Goal: Information Seeking & Learning: Learn about a topic

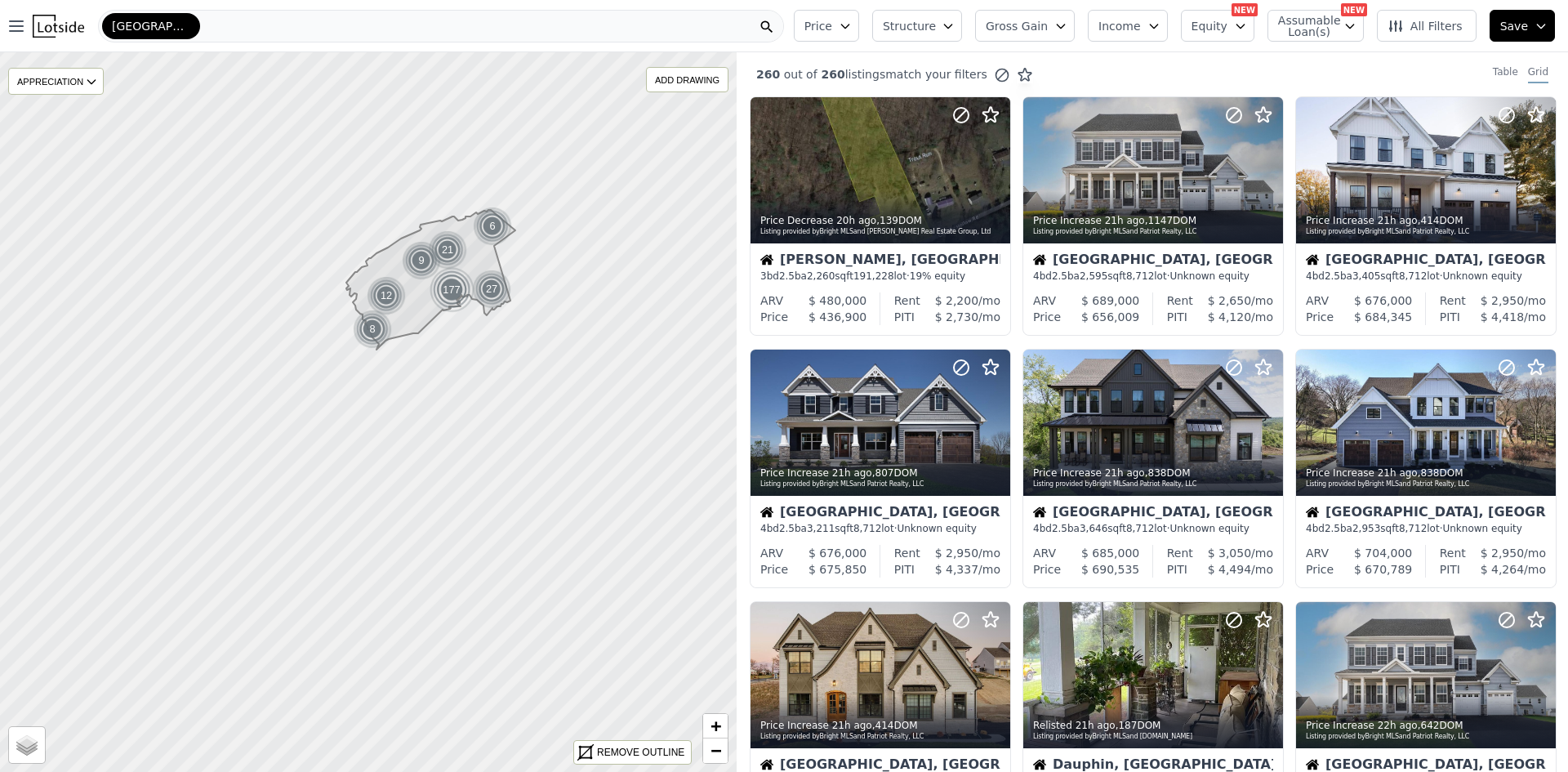
click at [342, 27] on div "Harrisburg-Carlisle" at bounding box center [441, 25] width 686 height 32
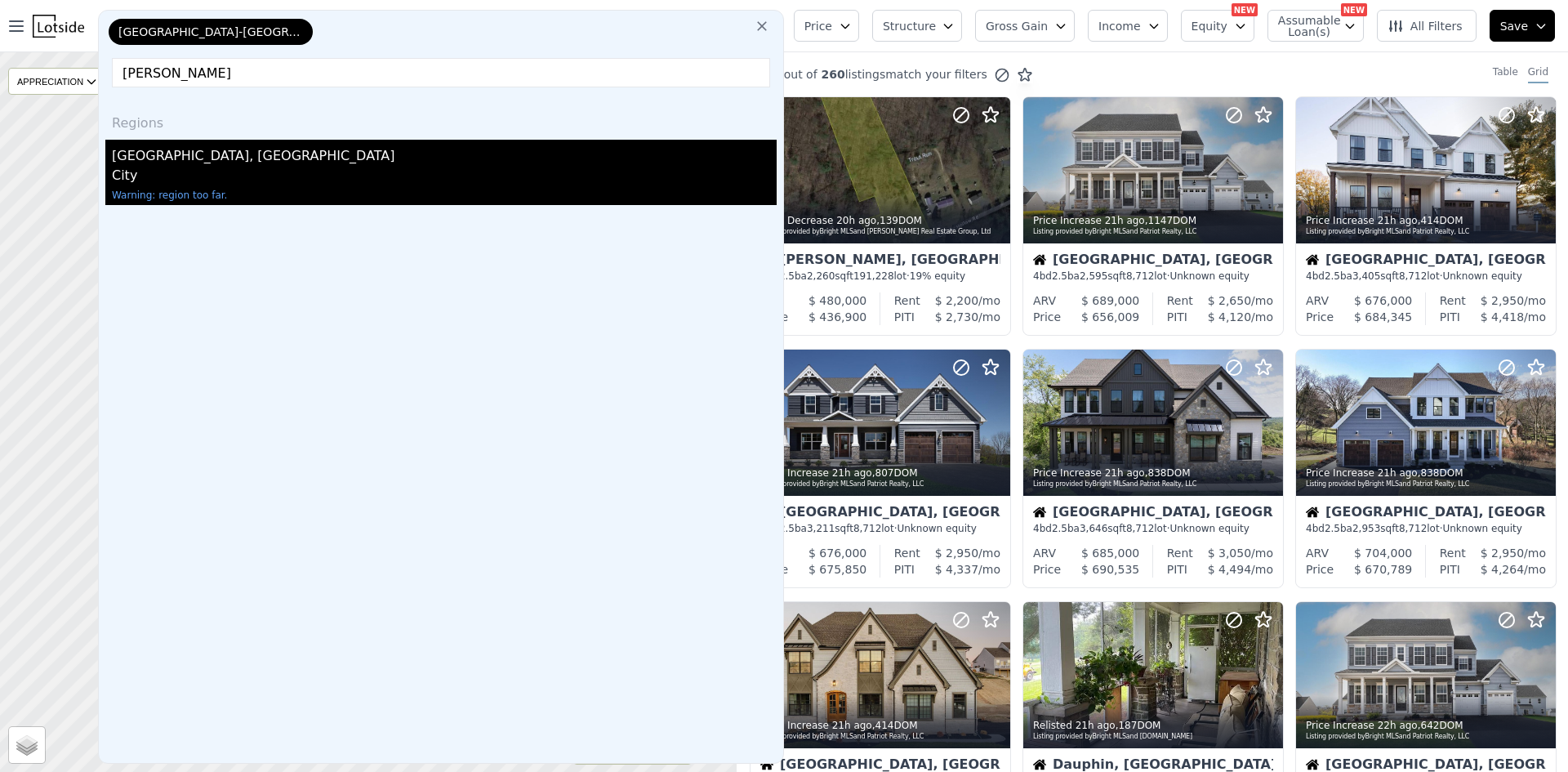
type input "Coble"
click at [246, 167] on div "City" at bounding box center [444, 177] width 665 height 23
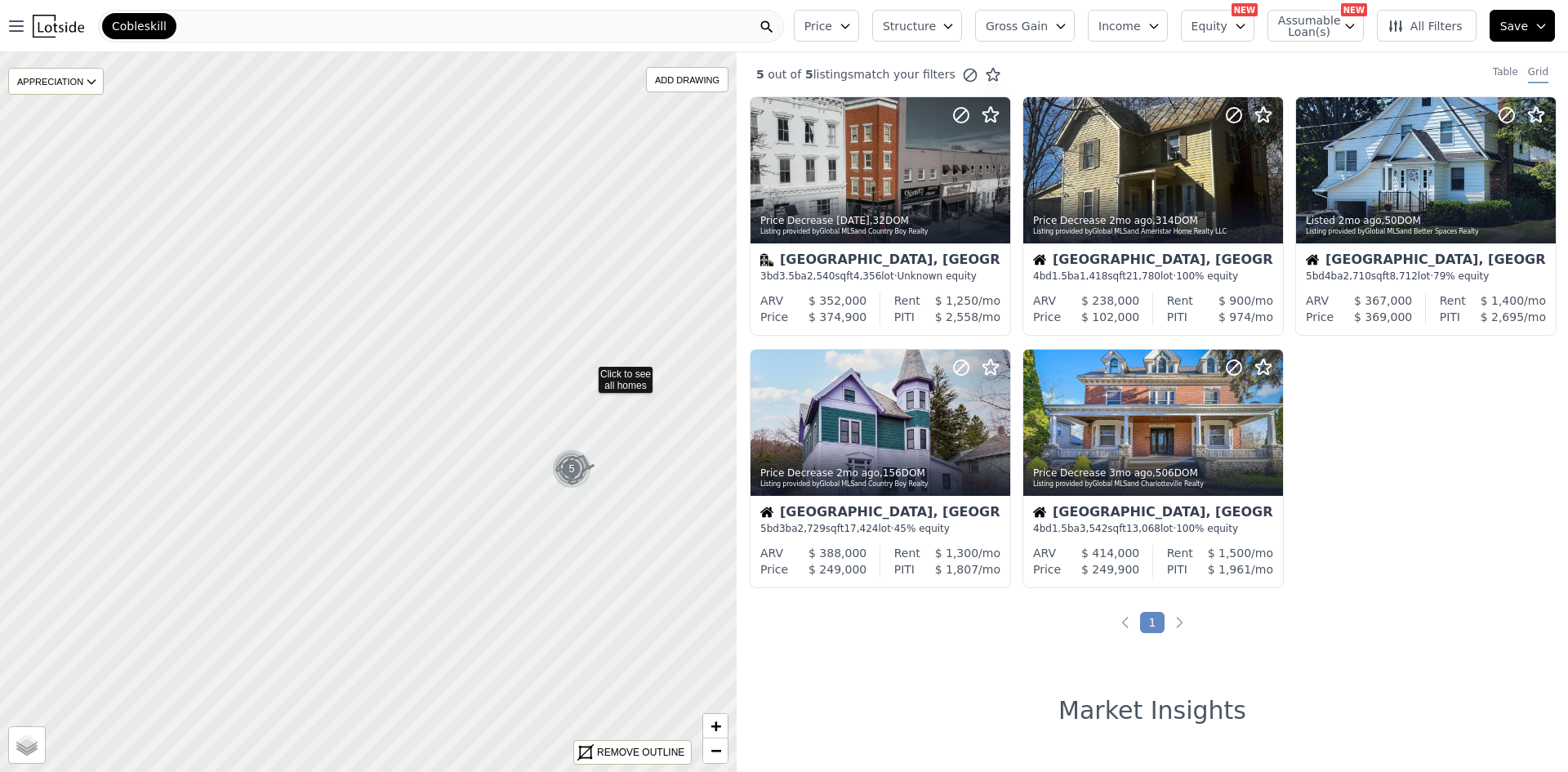
drag, startPoint x: 436, startPoint y: 175, endPoint x: 589, endPoint y: 371, distance: 248.6
drag, startPoint x: 600, startPoint y: 379, endPoint x: 512, endPoint y: 320, distance: 105.9
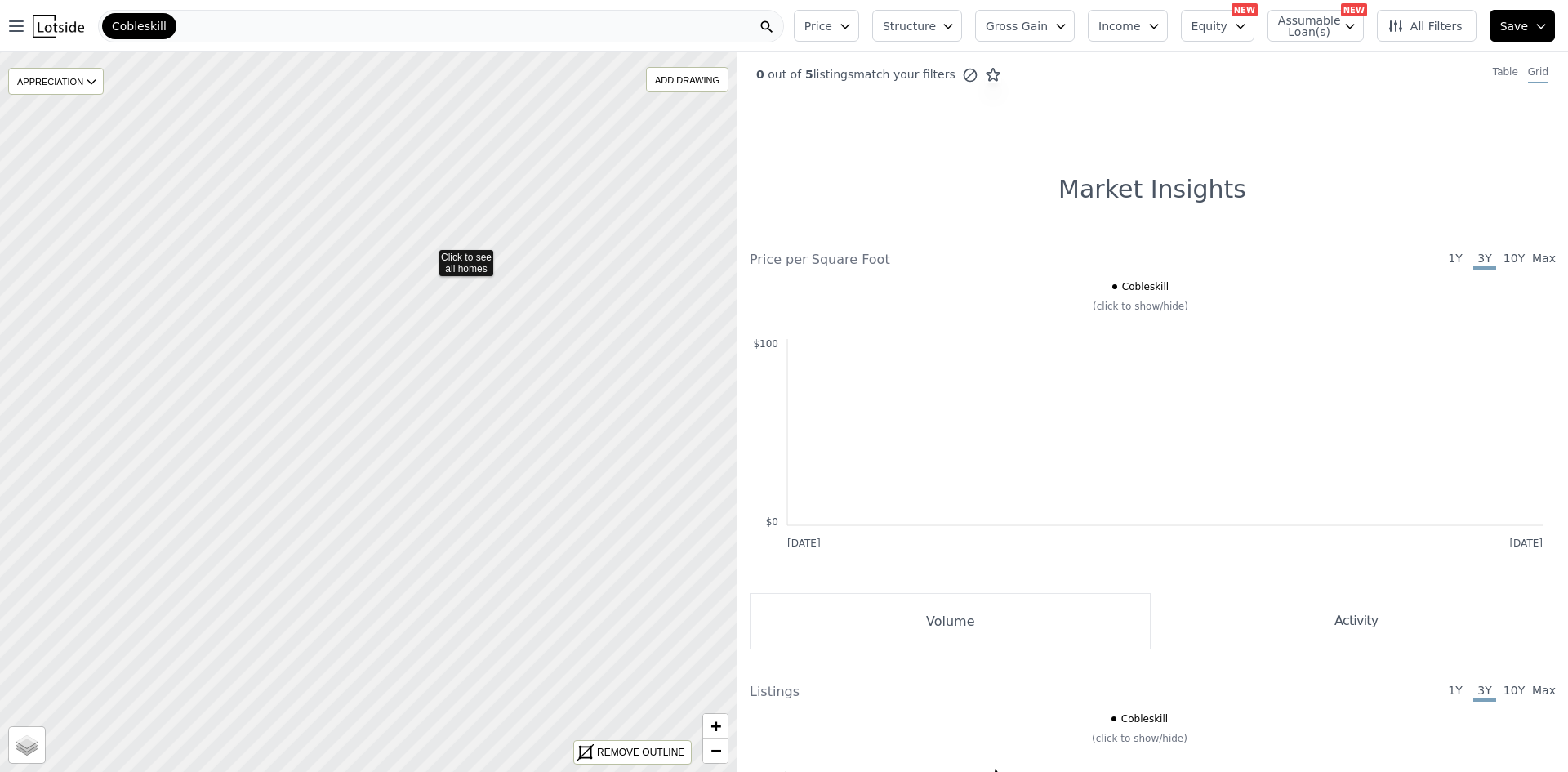
drag, startPoint x: 442, startPoint y: 261, endPoint x: 428, endPoint y: 254, distance: 15.7
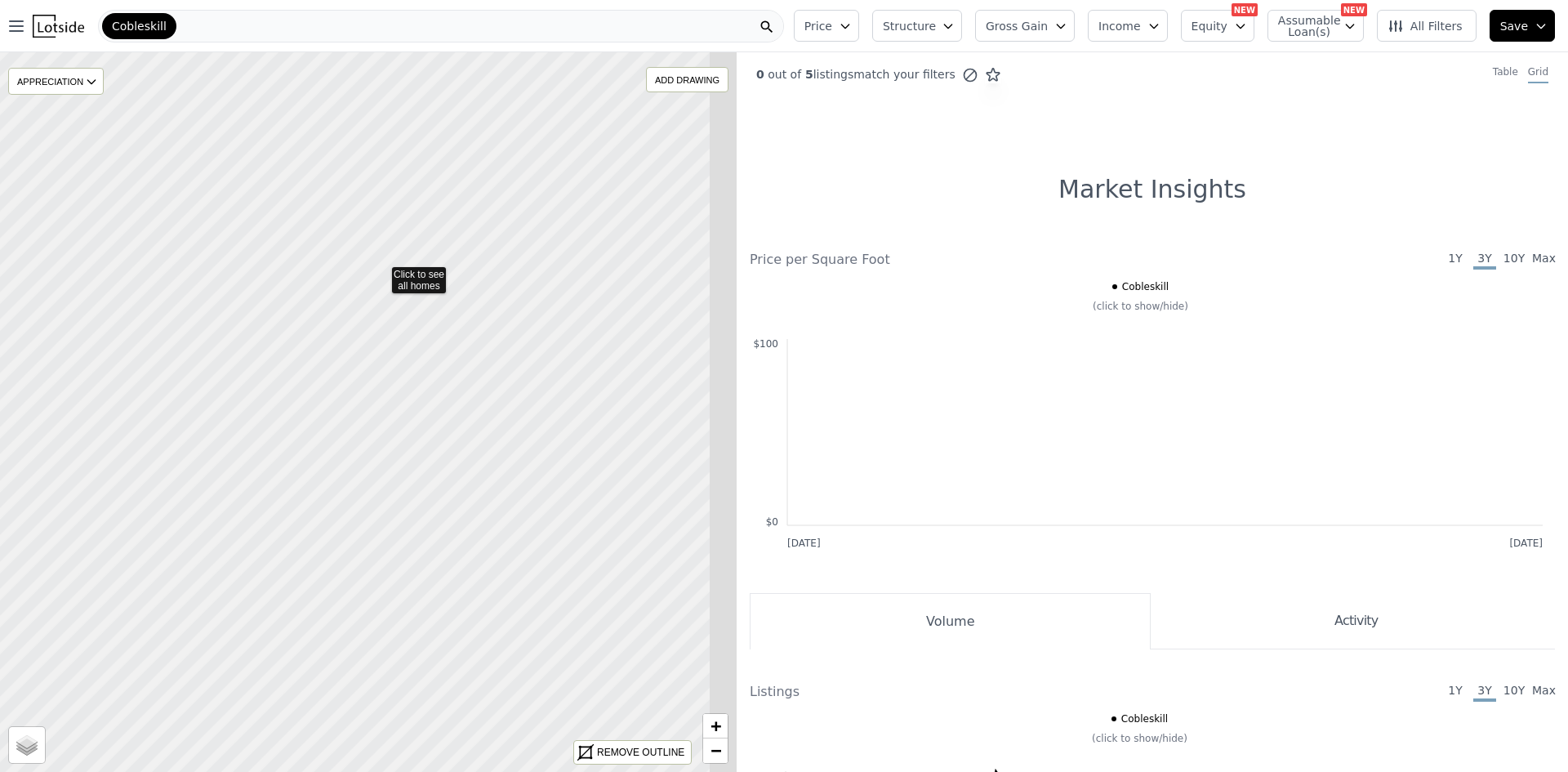
drag, startPoint x: 605, startPoint y: 305, endPoint x: 175, endPoint y: 214, distance: 439.5
click at [178, 217] on icon at bounding box center [202, 385] width 889 height 868
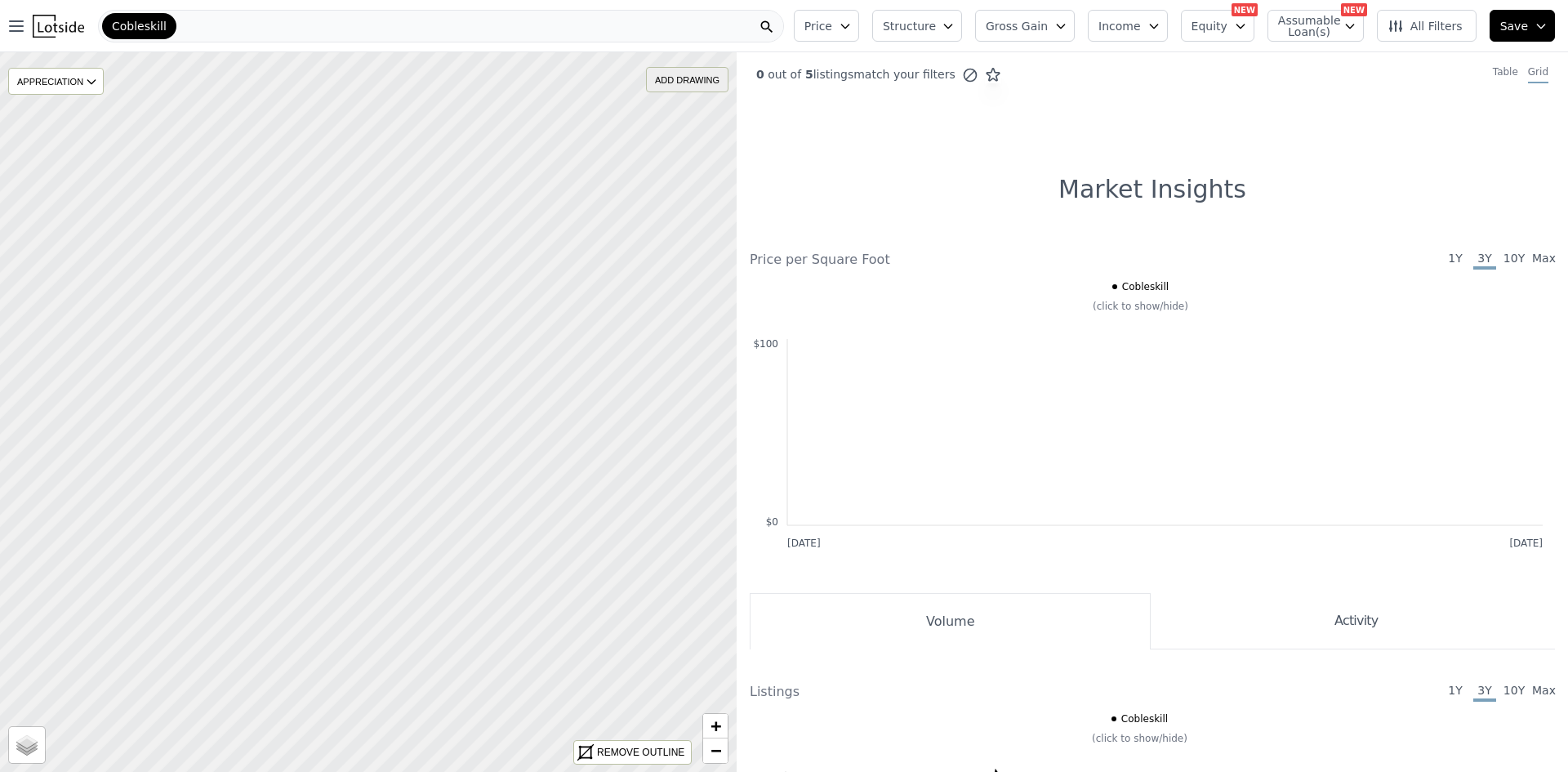
click at [673, 82] on div "ADD DRAWING" at bounding box center [687, 80] width 81 height 24
click at [480, 313] on icon at bounding box center [368, 412] width 889 height 868
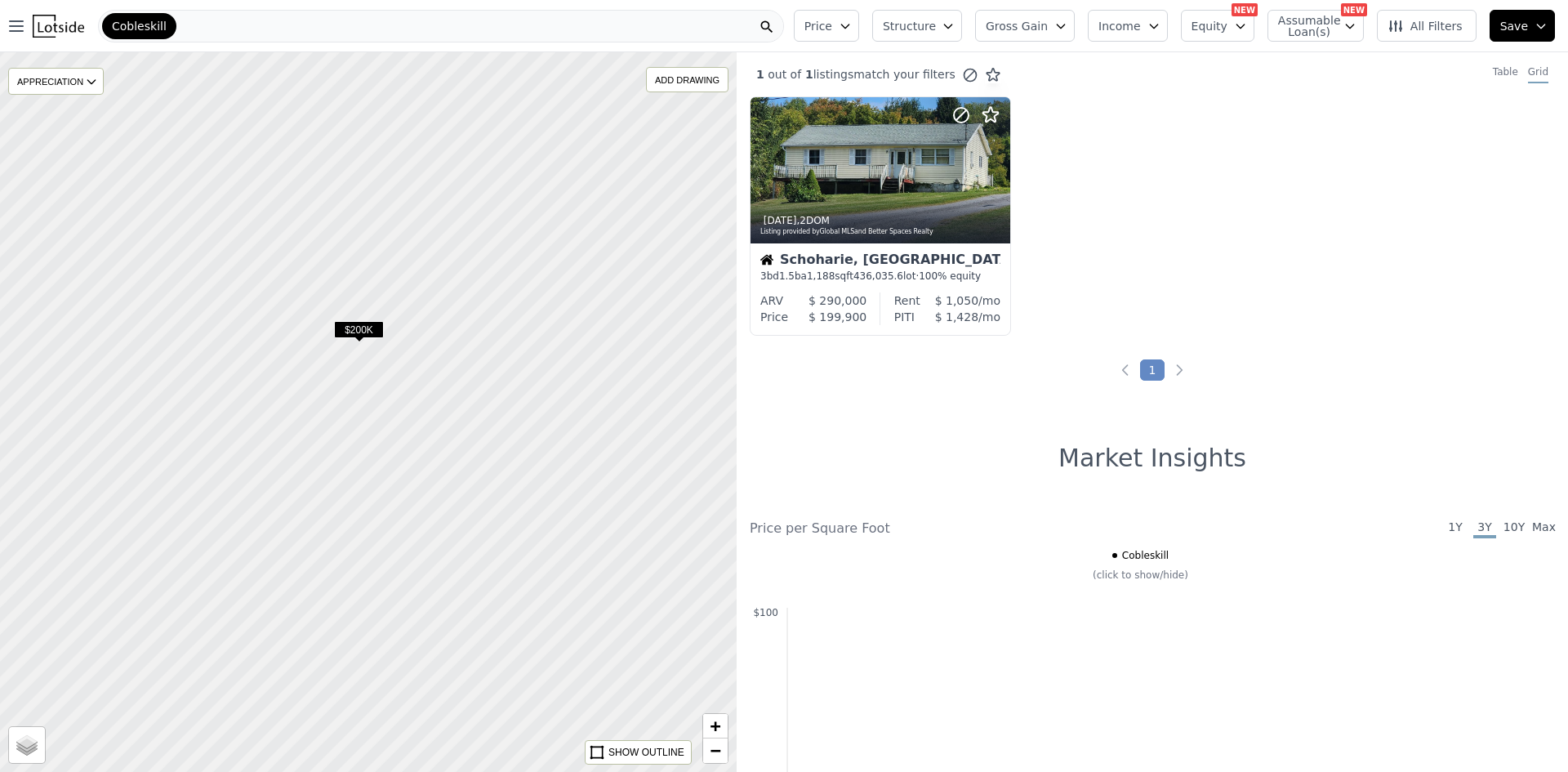
click at [364, 330] on span "$200K" at bounding box center [358, 330] width 50 height 17
click at [886, 209] on div "5d ago , 2 DOM Listing provided by Global MLS and Better Spaces Realty" at bounding box center [880, 224] width 258 height 39
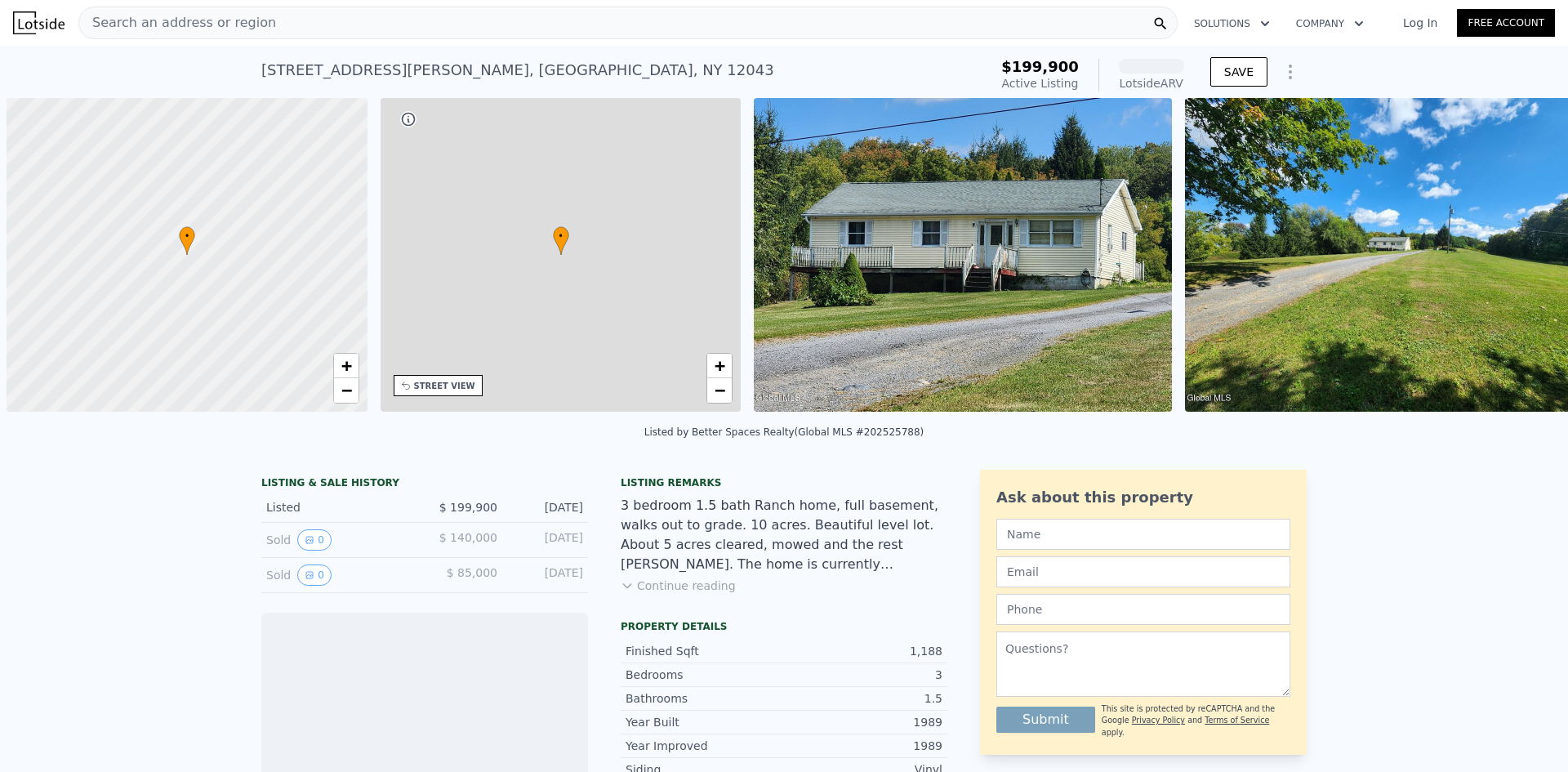
scroll to position [0, 6]
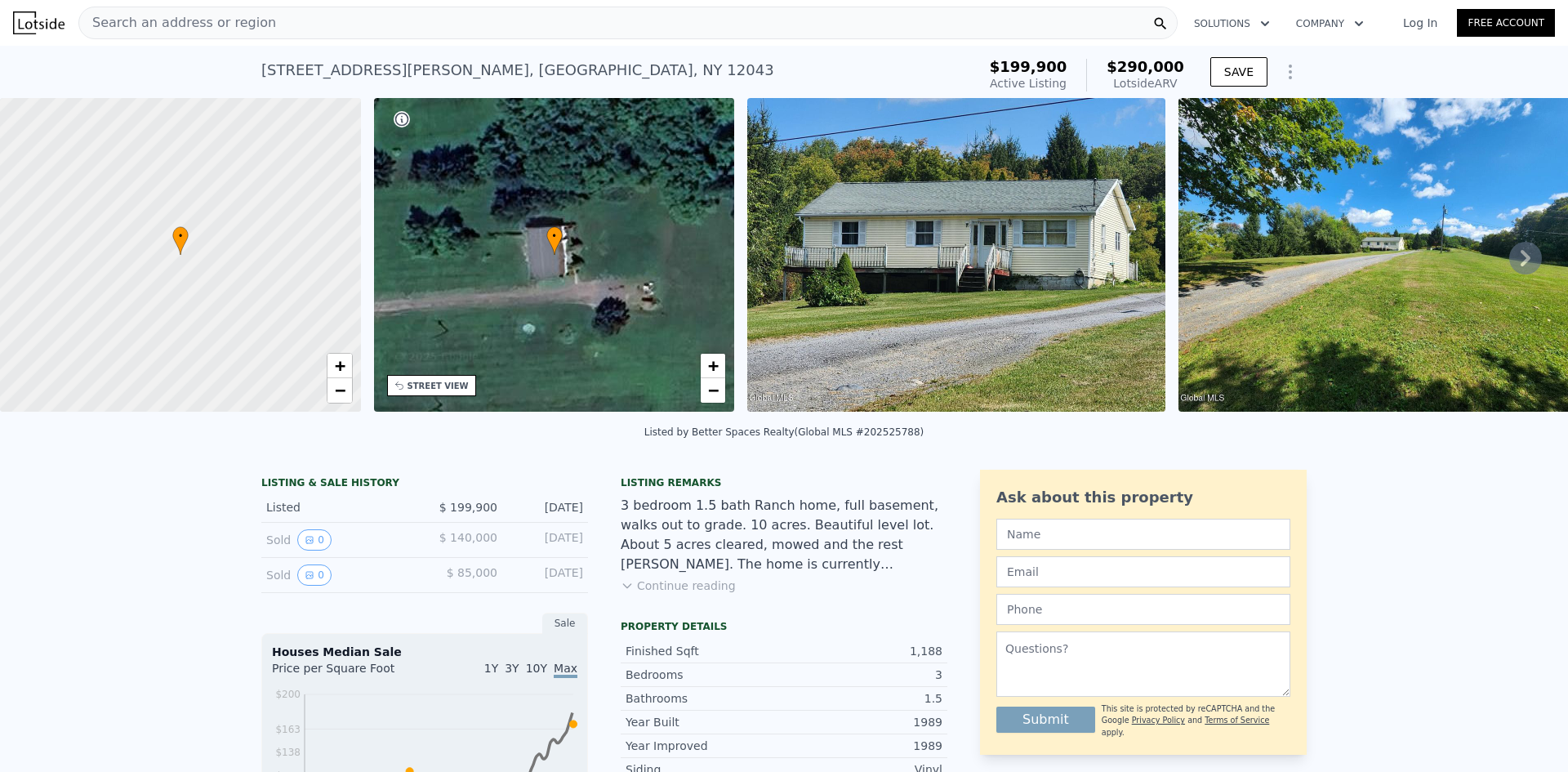
click at [1520, 258] on icon at bounding box center [1525, 258] width 32 height 32
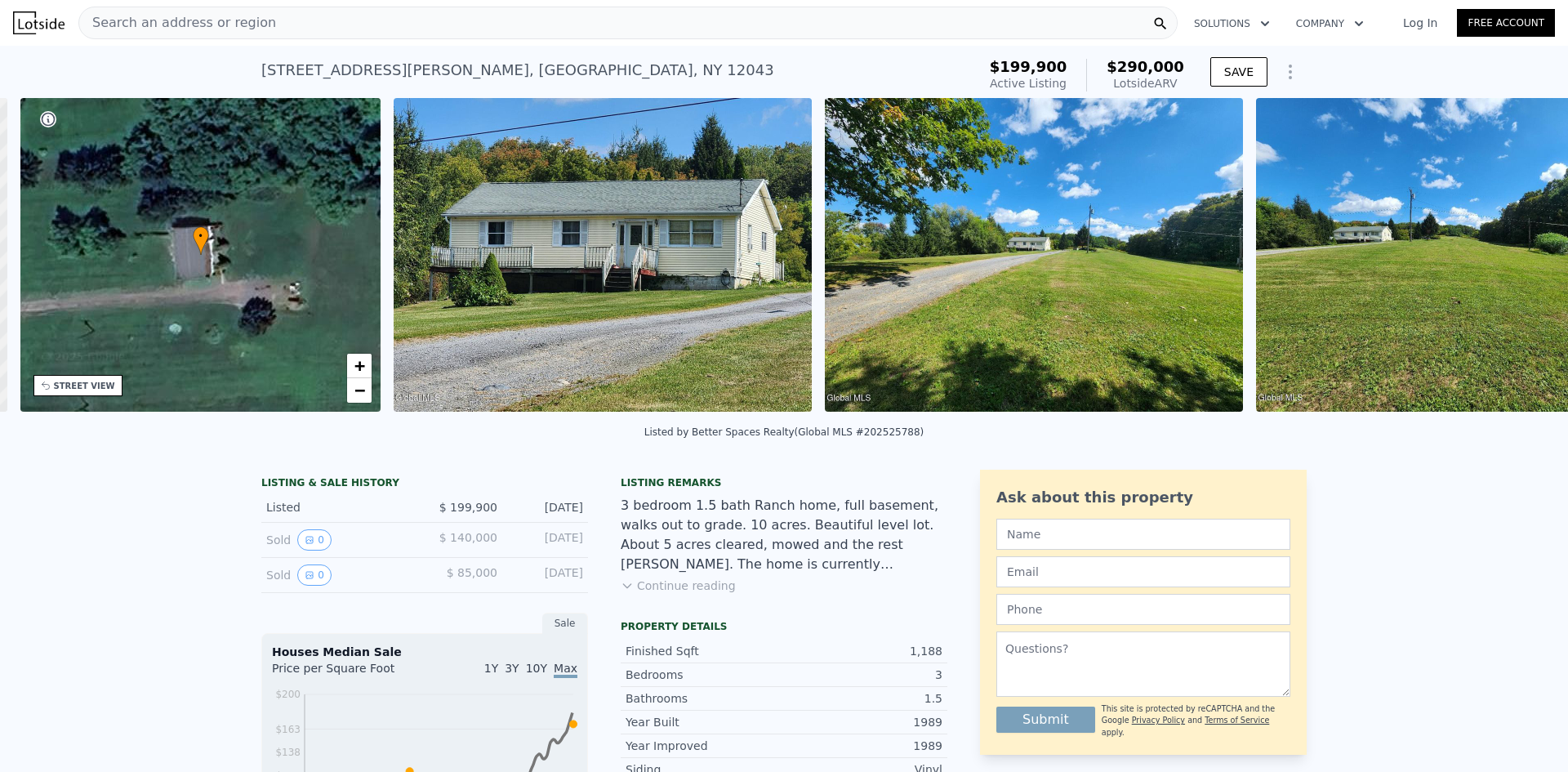
scroll to position [0, 380]
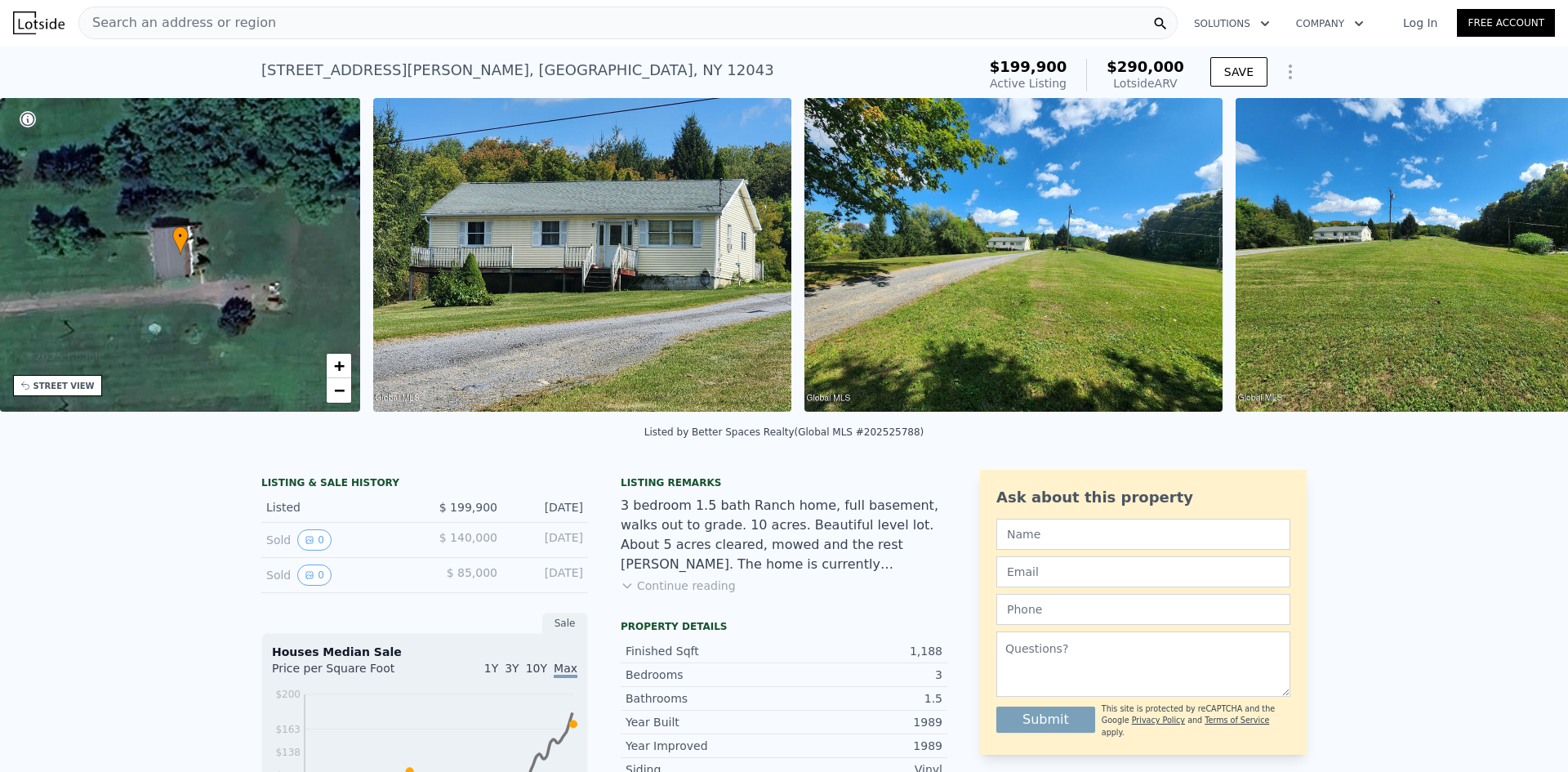
click at [1520, 258] on img at bounding box center [1445, 254] width 418 height 314
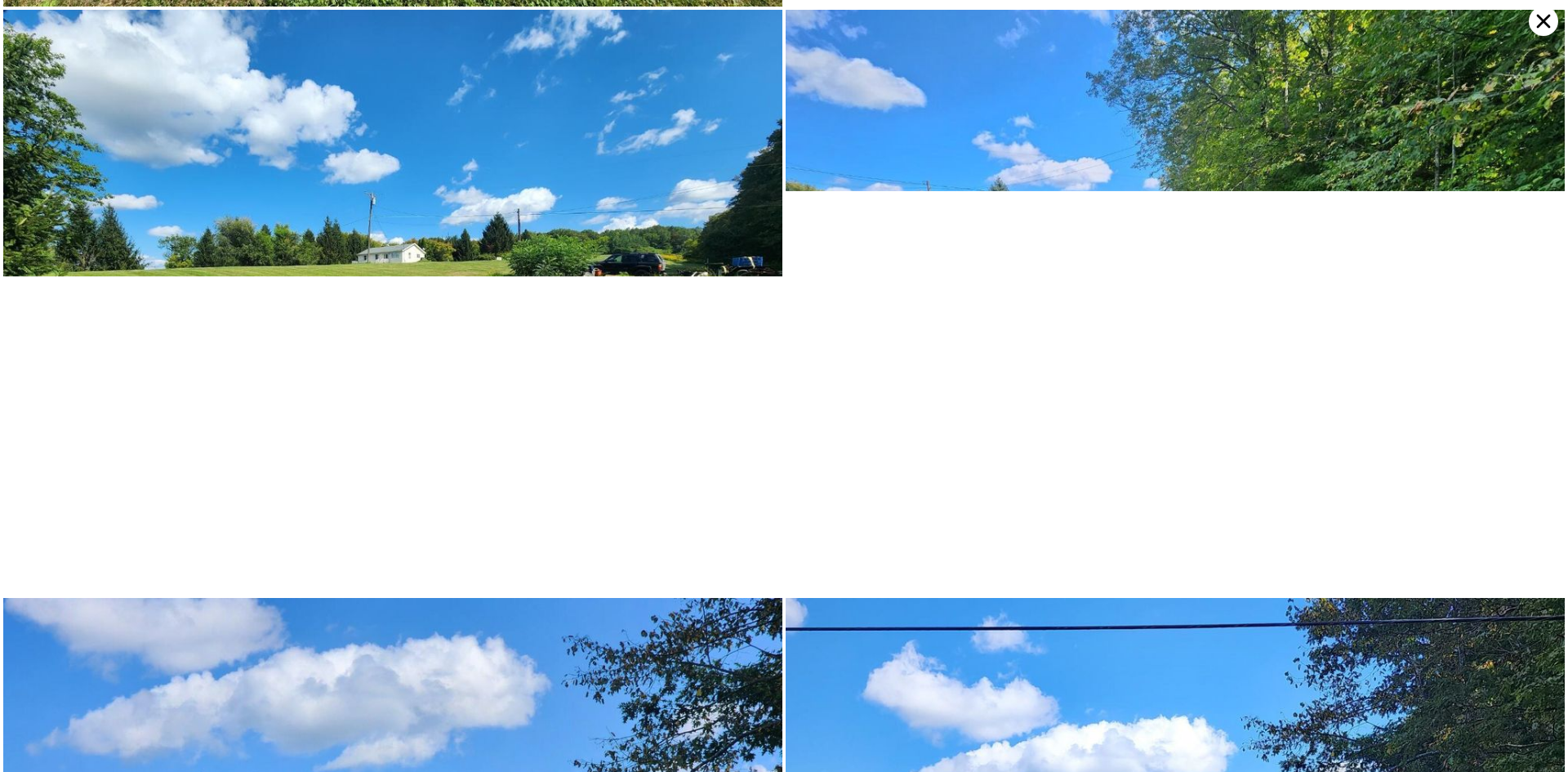
scroll to position [1166, 0]
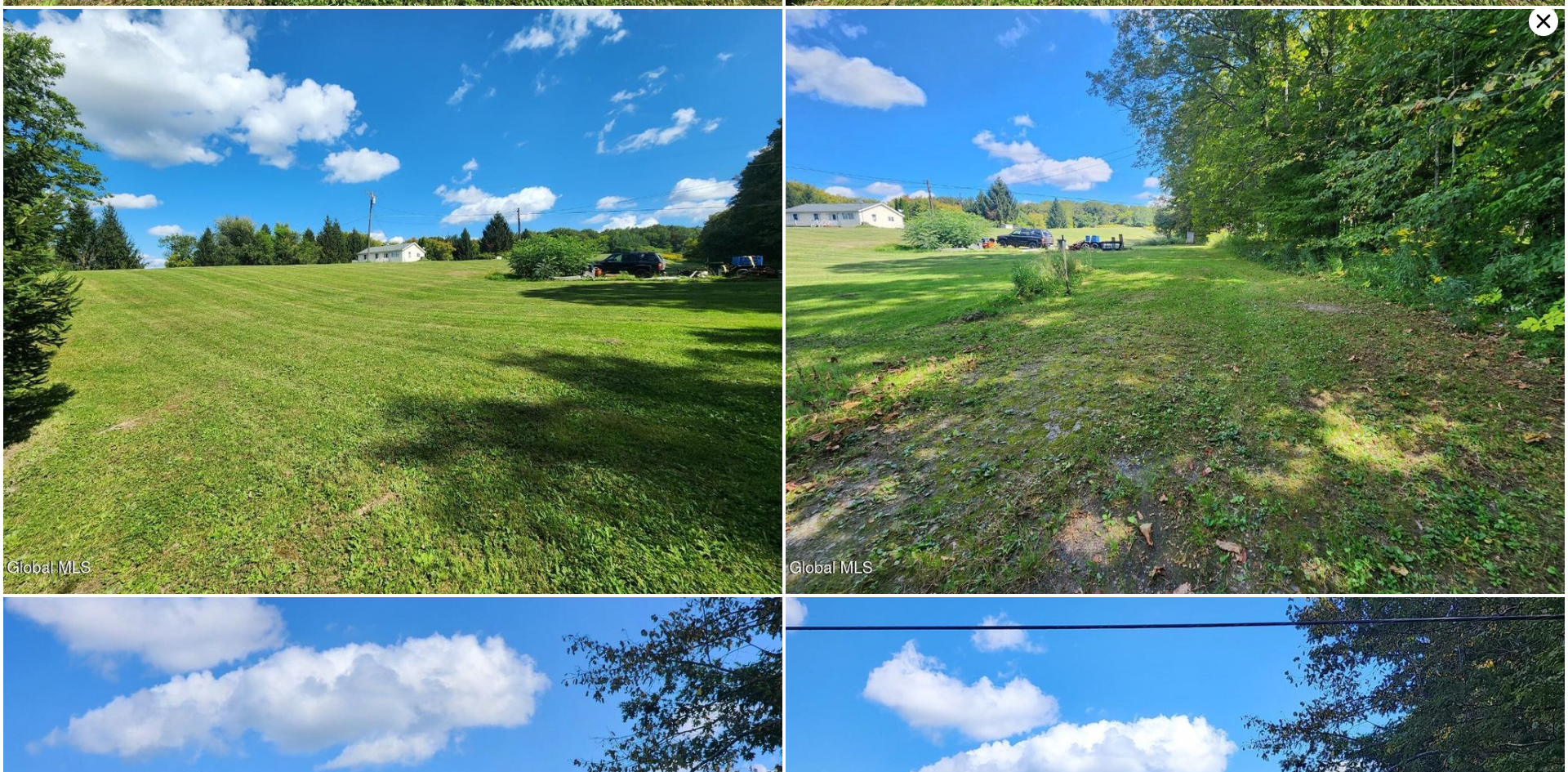
click at [1537, 15] on icon at bounding box center [1544, 21] width 30 height 30
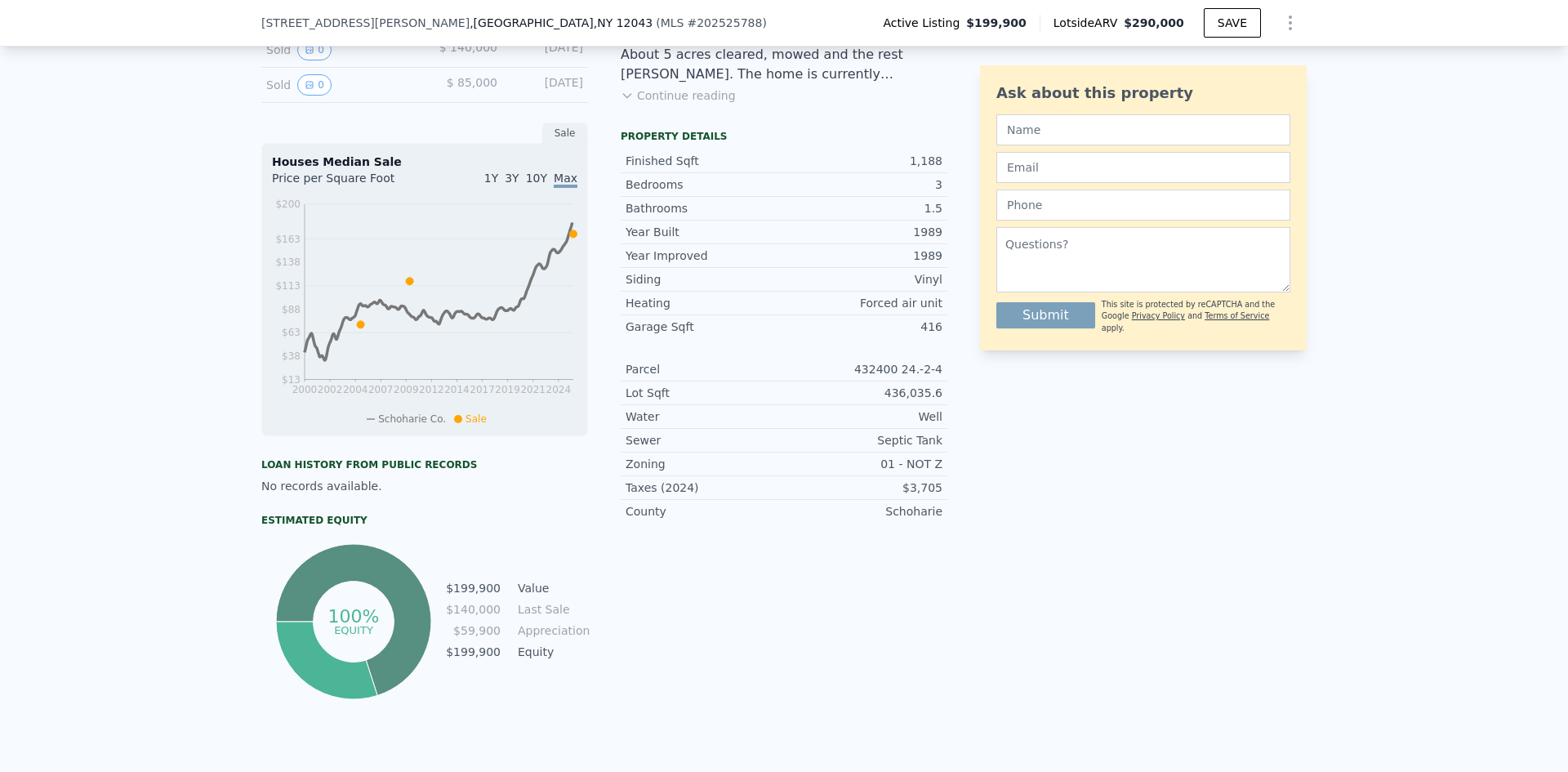
scroll to position [403, 0]
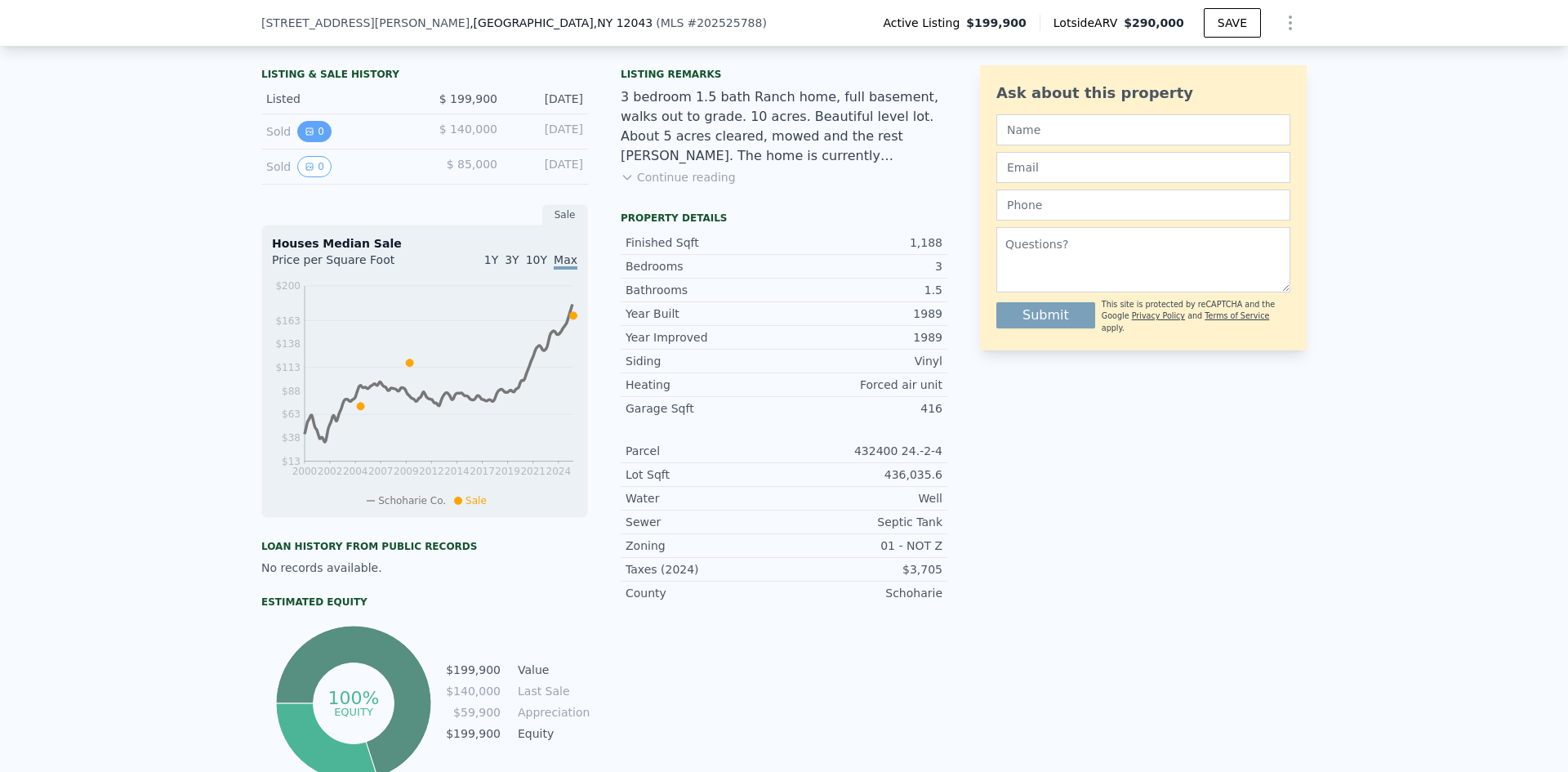
click at [306, 135] on icon "View historical data" at bounding box center [309, 131] width 6 height 6
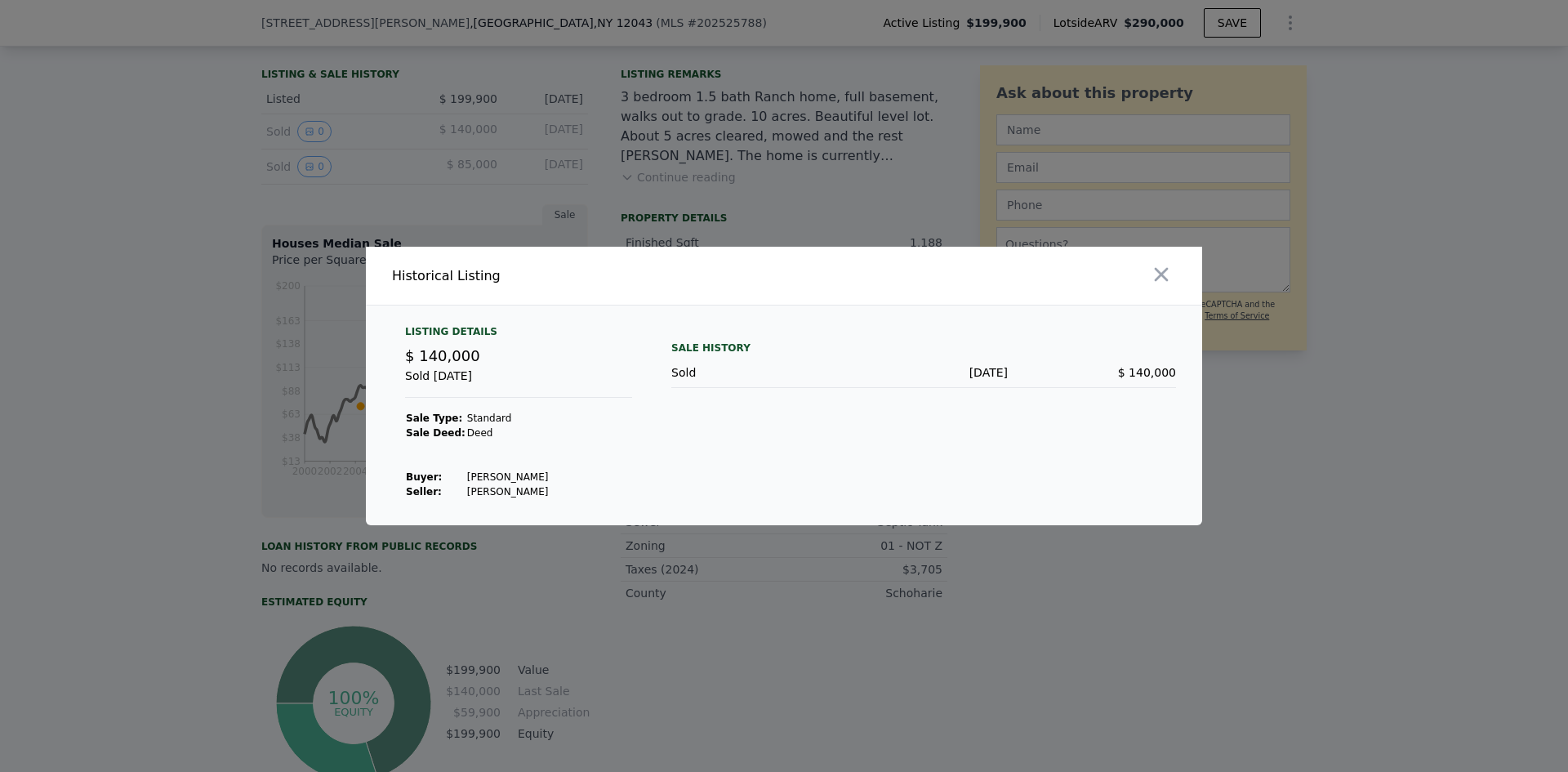
click at [1169, 268] on icon "button" at bounding box center [1162, 275] width 23 height 23
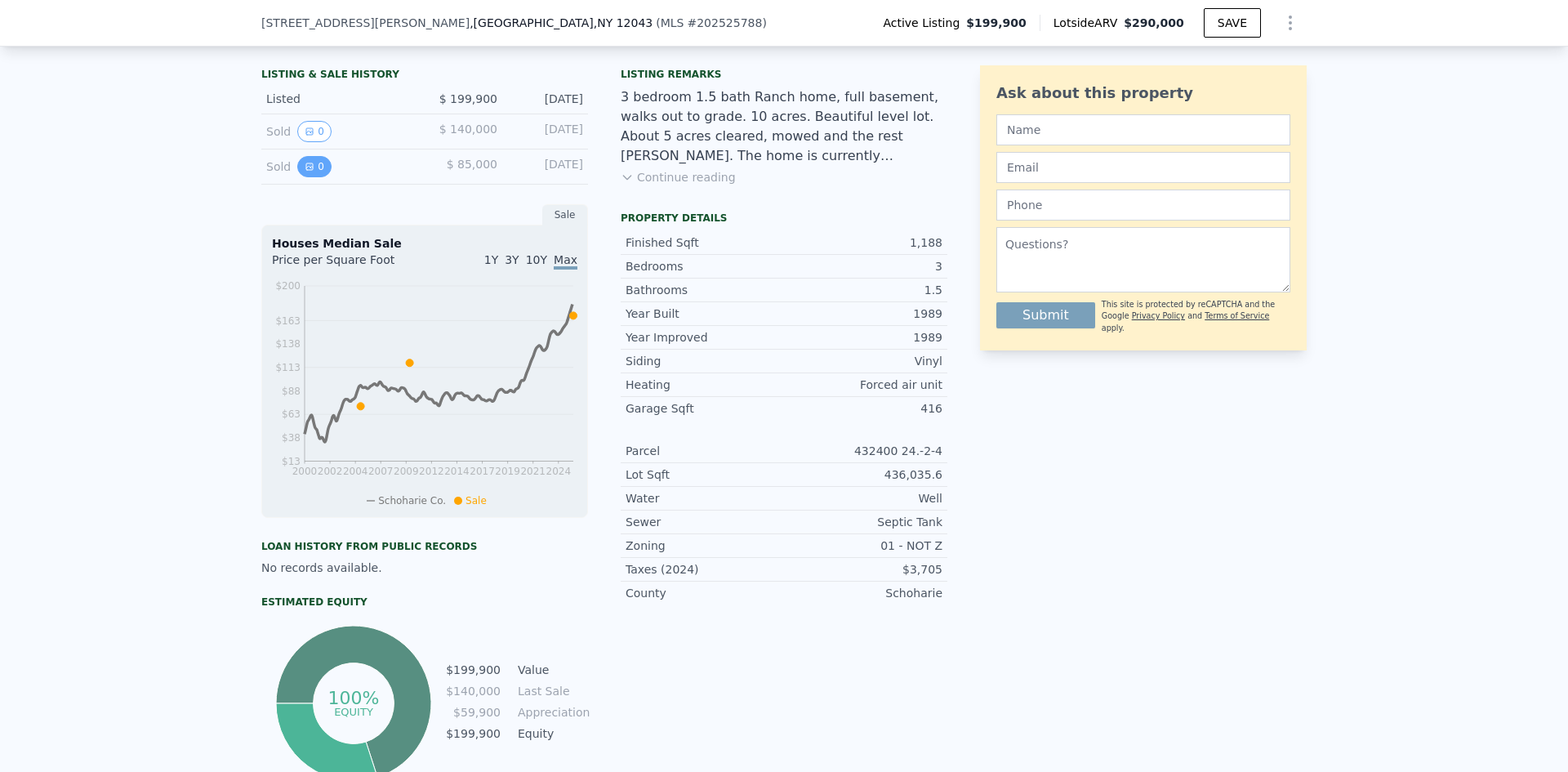
click at [308, 177] on button "0" at bounding box center [314, 166] width 34 height 21
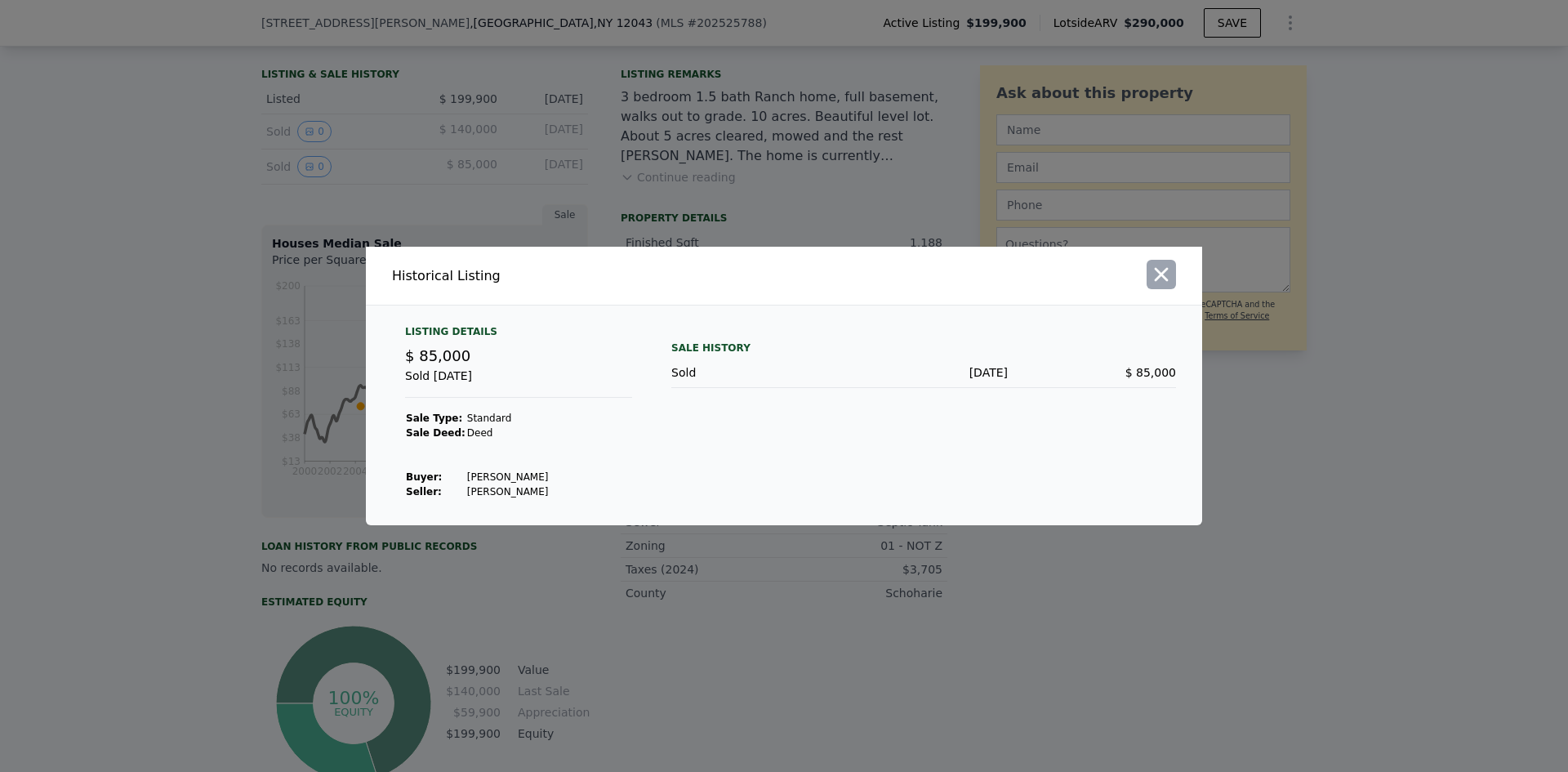
click at [1169, 276] on icon "button" at bounding box center [1162, 275] width 23 height 23
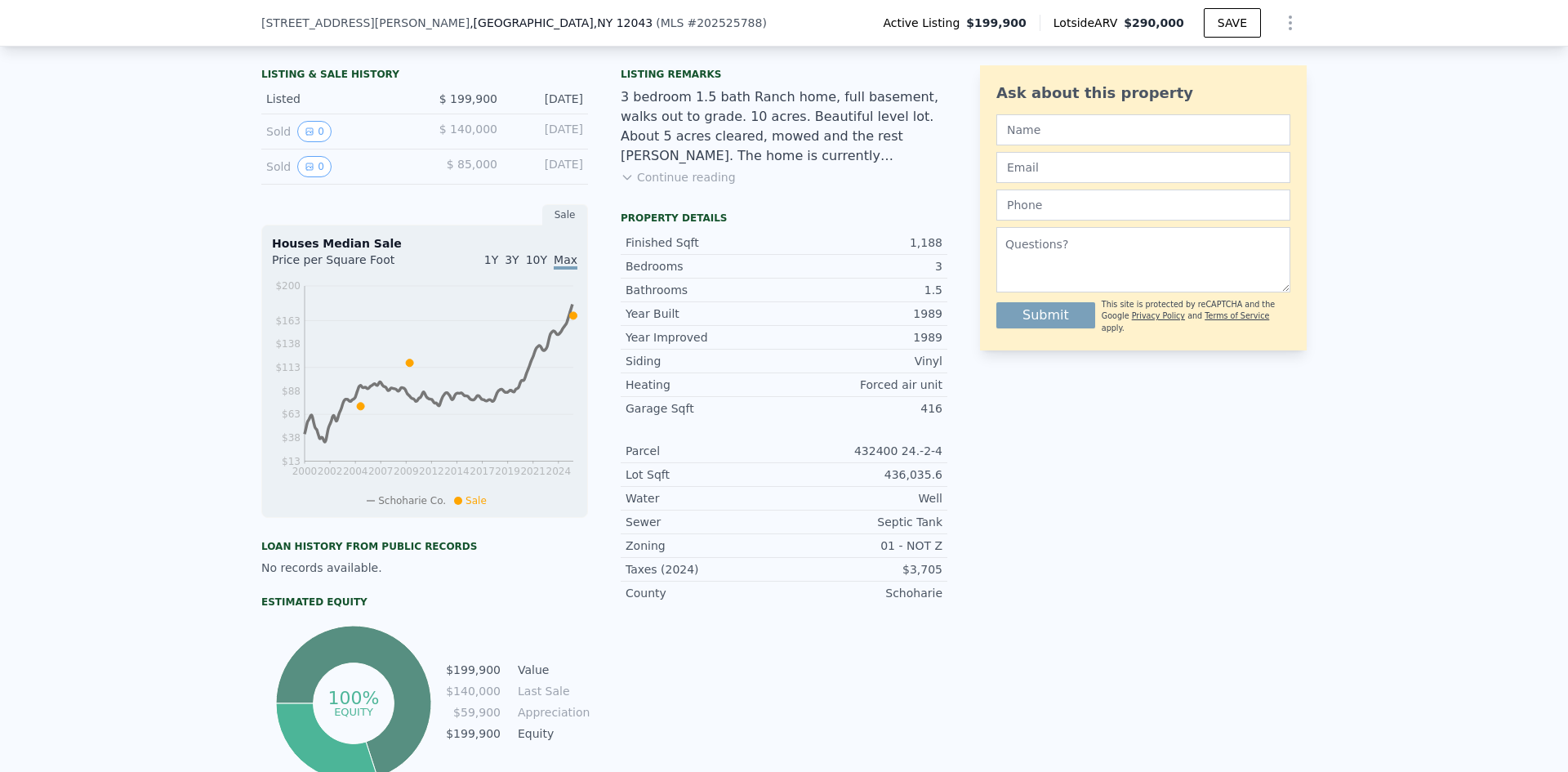
click at [683, 185] on button "Continue reading" at bounding box center [678, 177] width 115 height 17
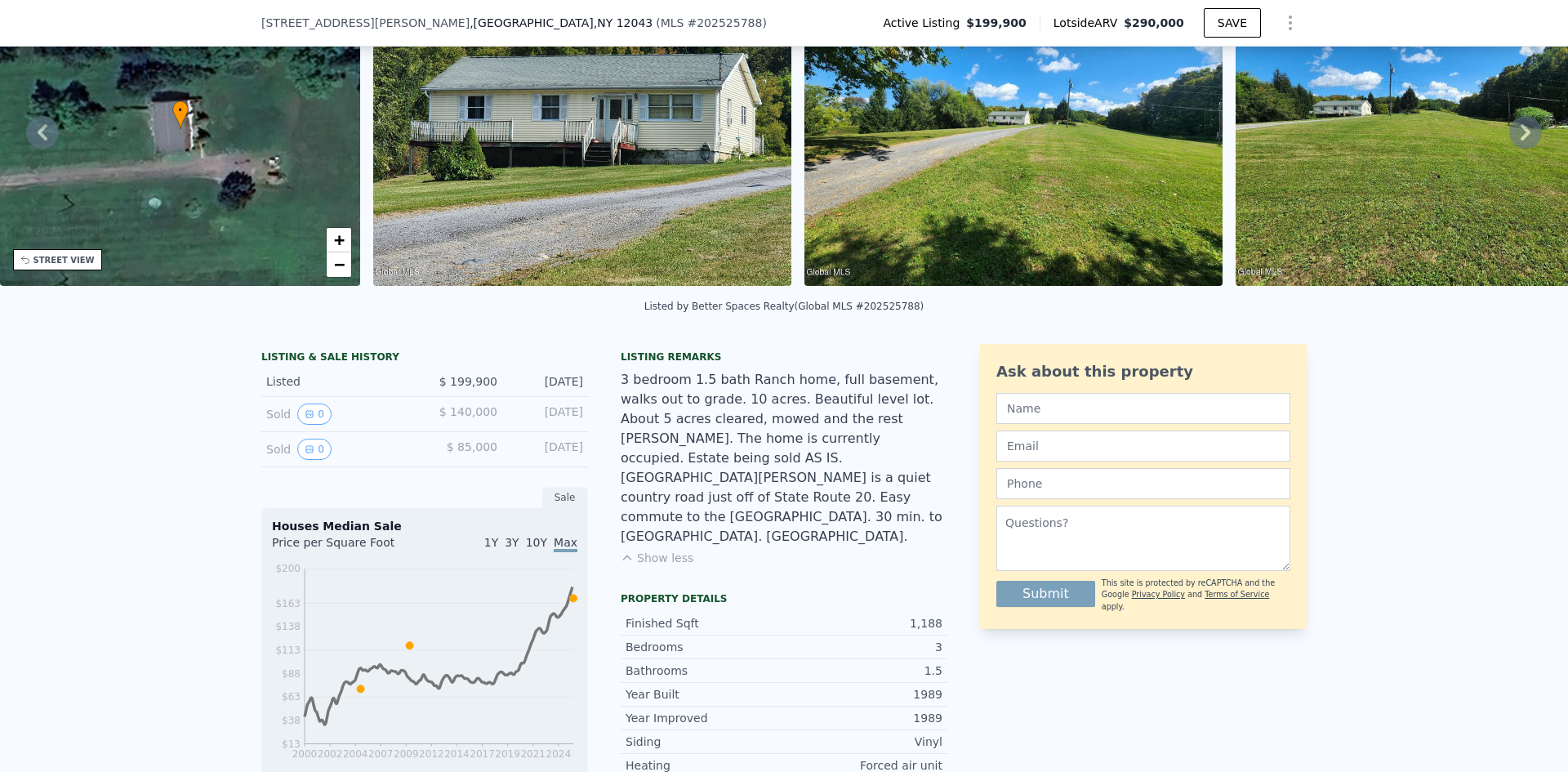
scroll to position [6, 0]
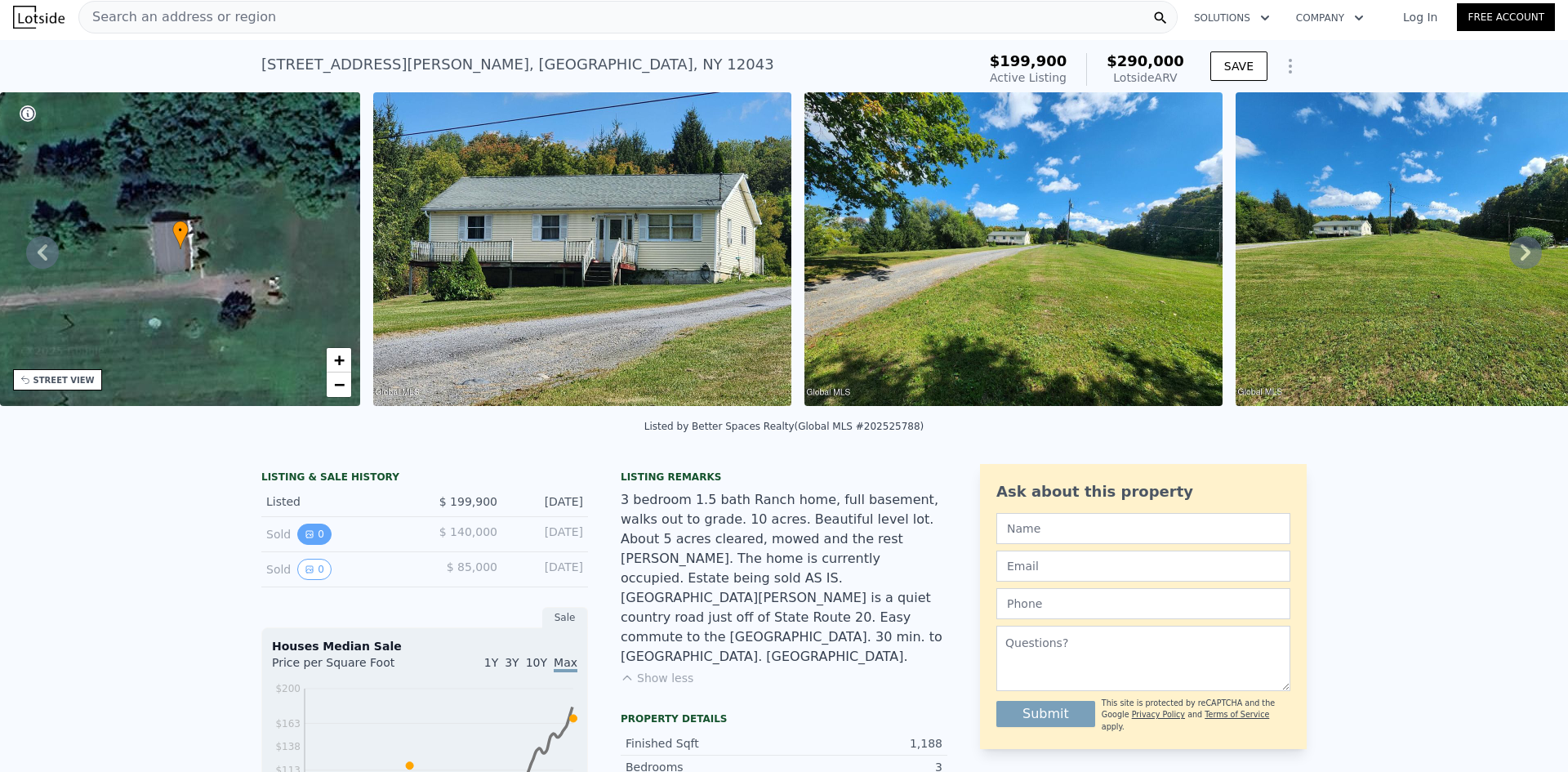
click at [305, 539] on icon "View historical data" at bounding box center [309, 534] width 10 height 10
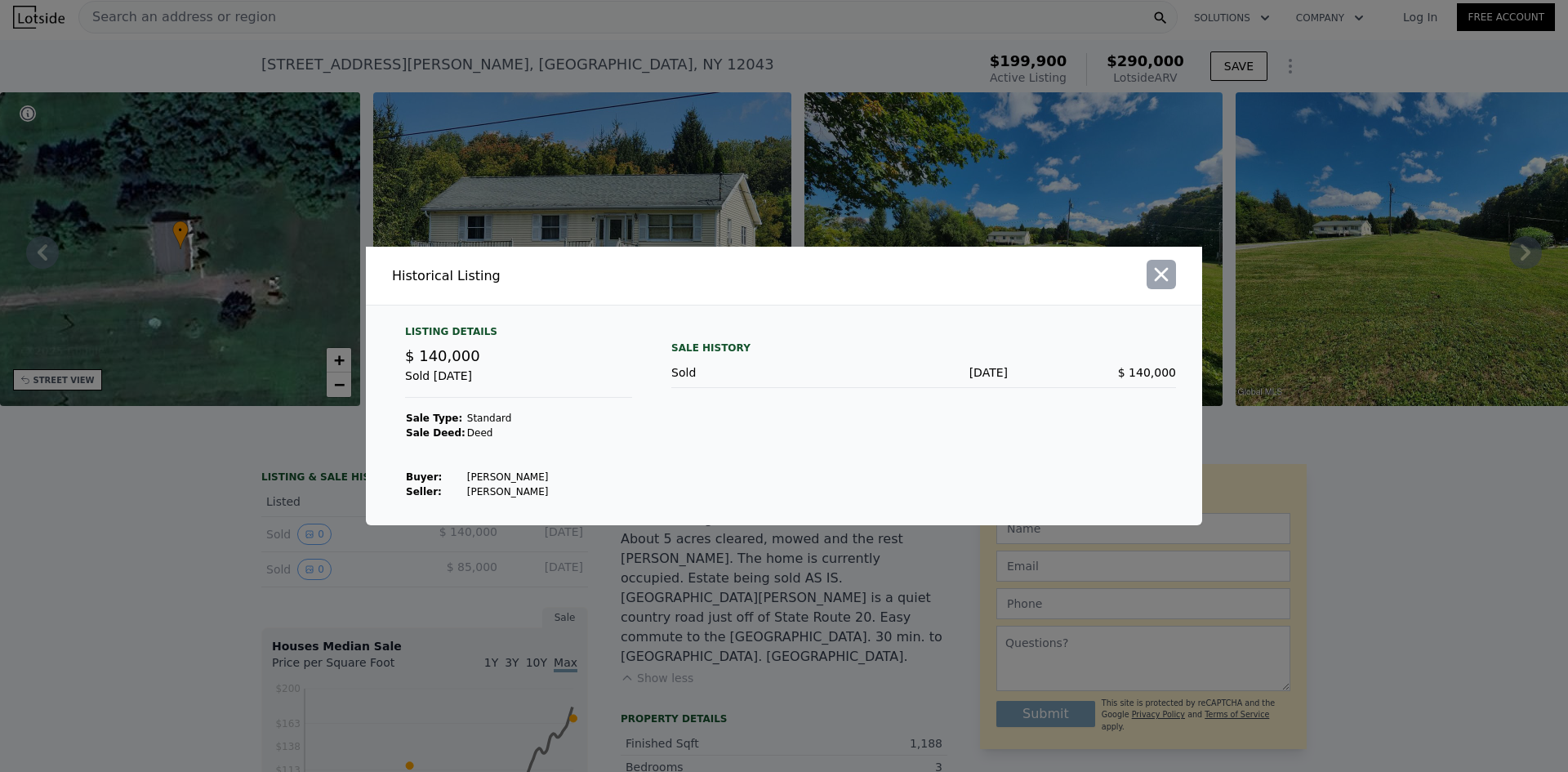
click at [1165, 282] on icon "button" at bounding box center [1162, 275] width 23 height 23
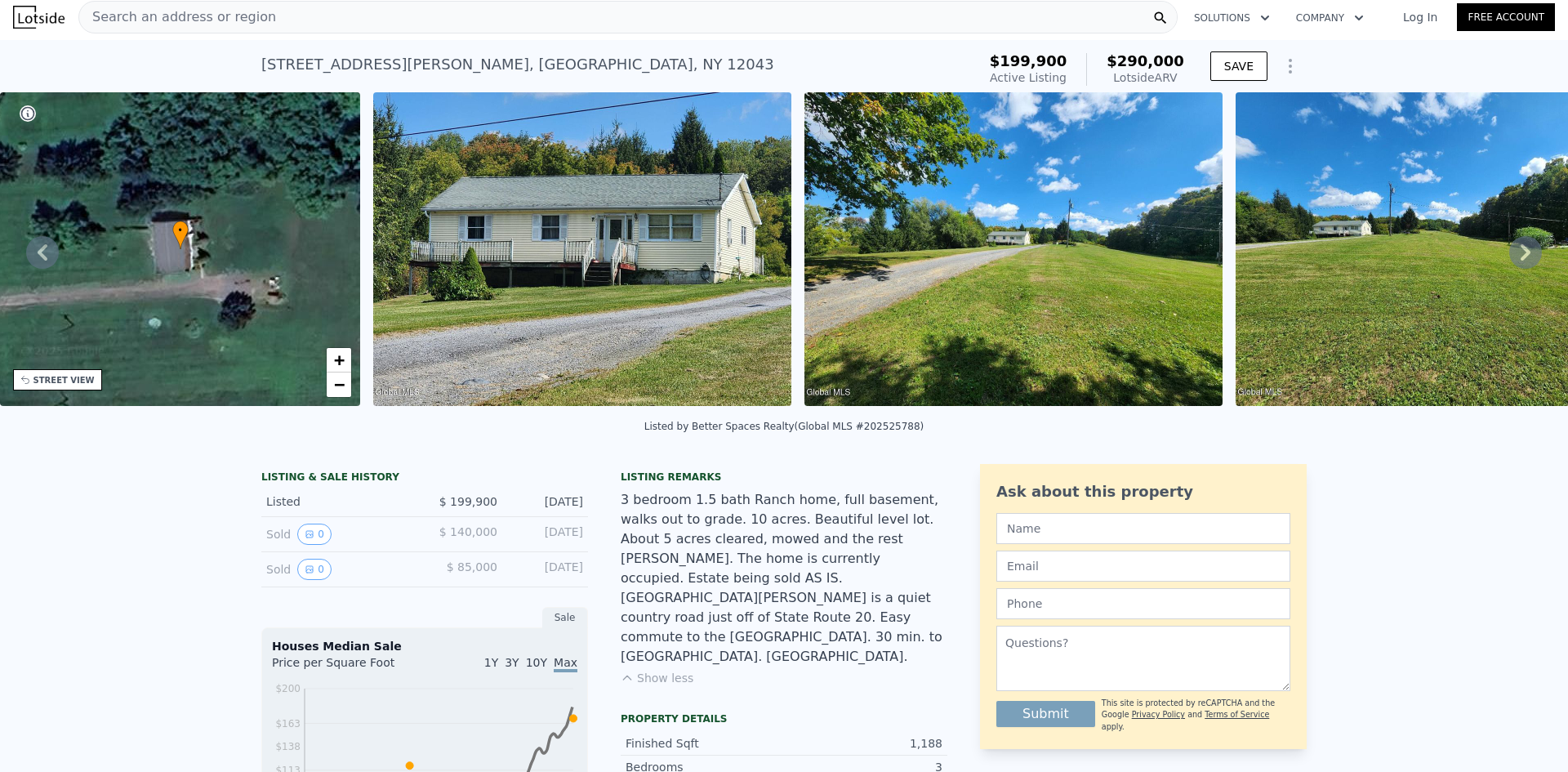
scroll to position [0, 0]
